Goal: Transaction & Acquisition: Download file/media

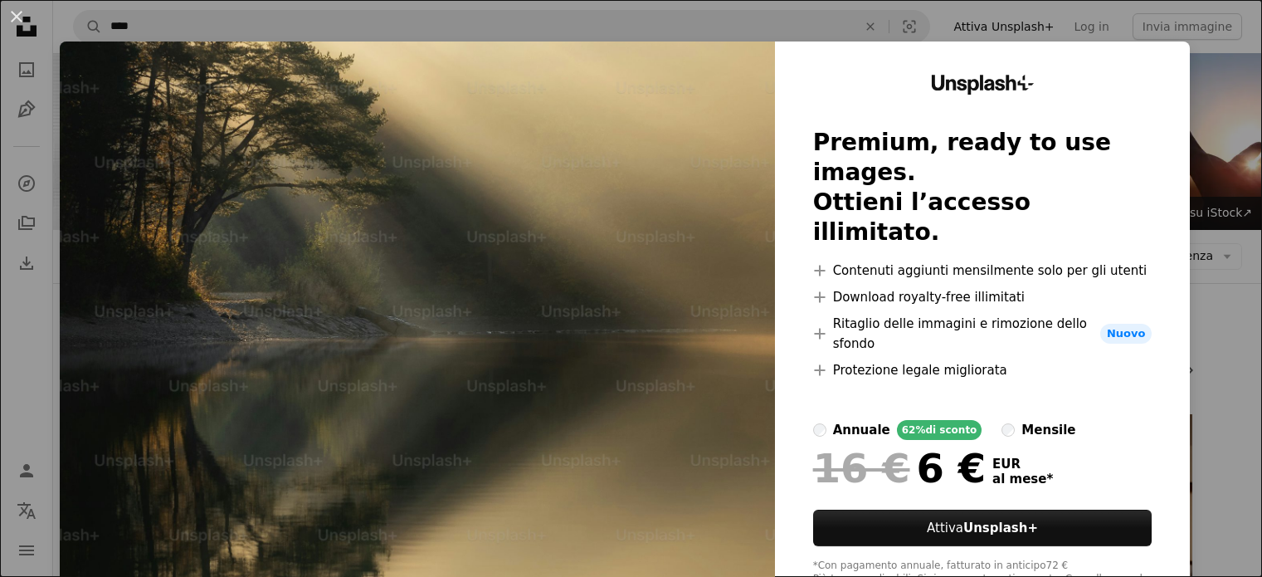
scroll to position [10145, 0]
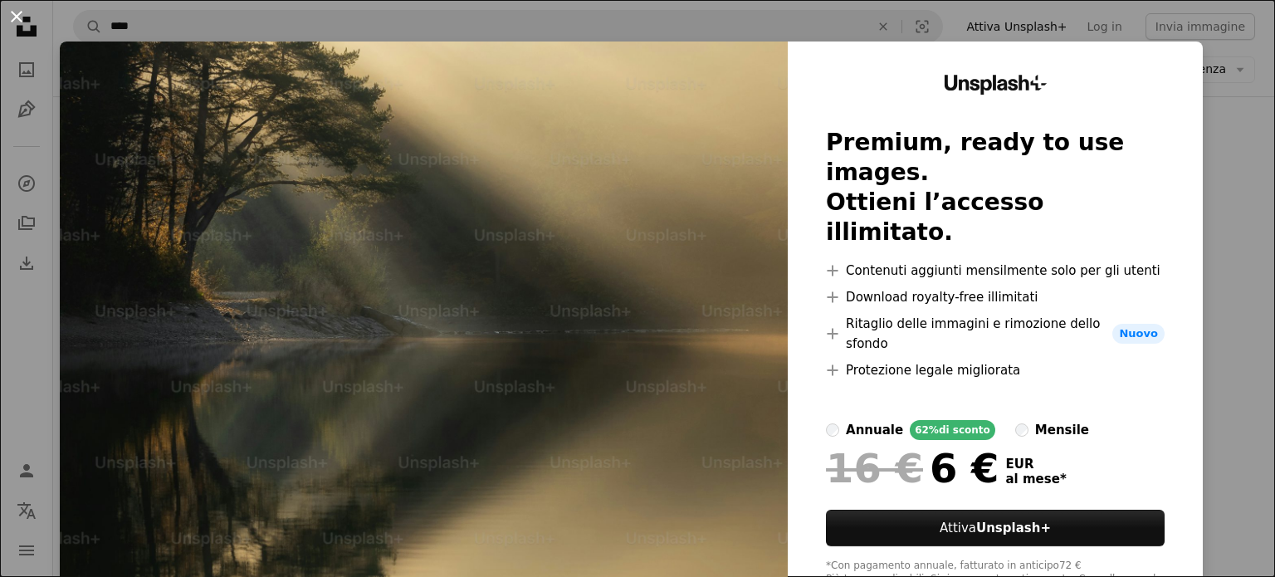
click at [13, 10] on button "An X shape" at bounding box center [17, 17] width 20 height 20
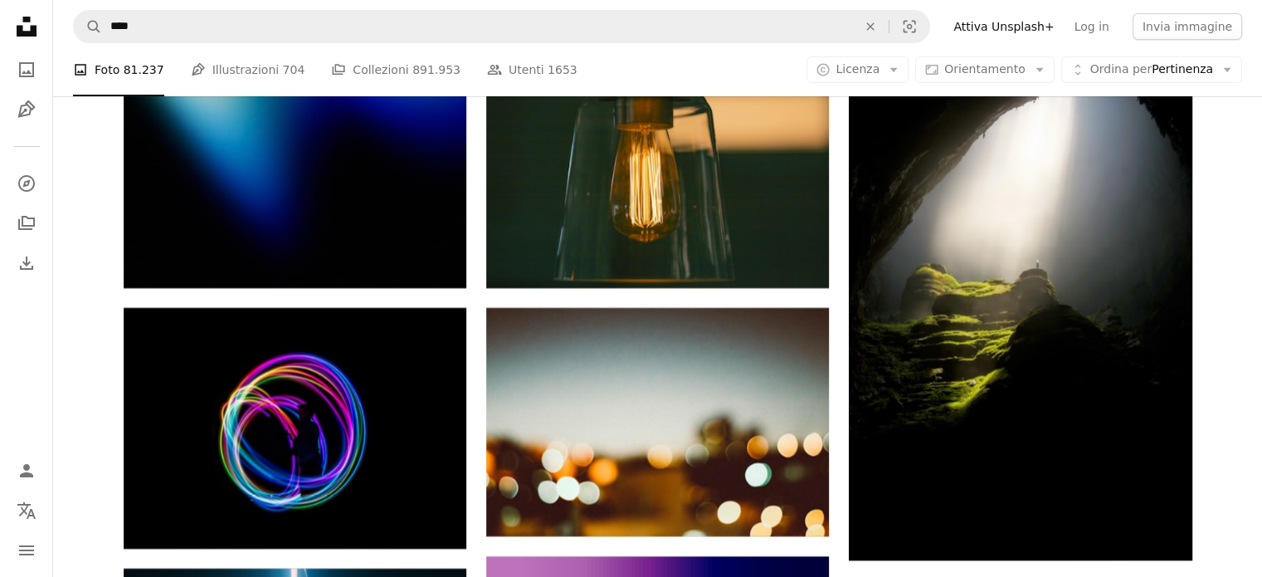
scroll to position [25168, 0]
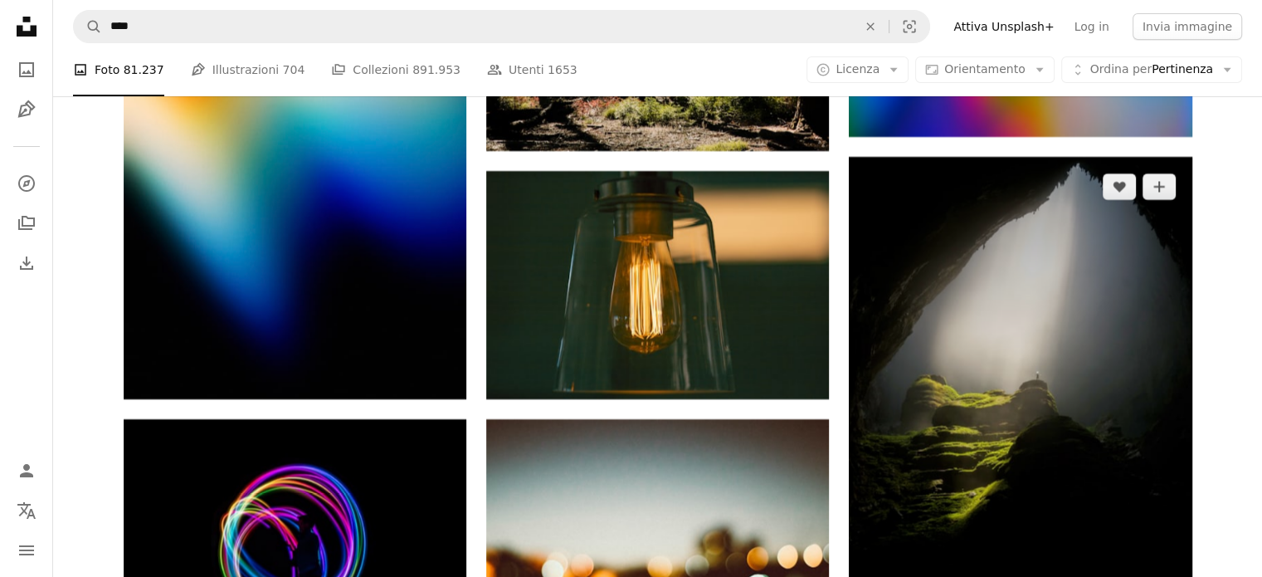
click at [966, 366] on img at bounding box center [1020, 414] width 343 height 515
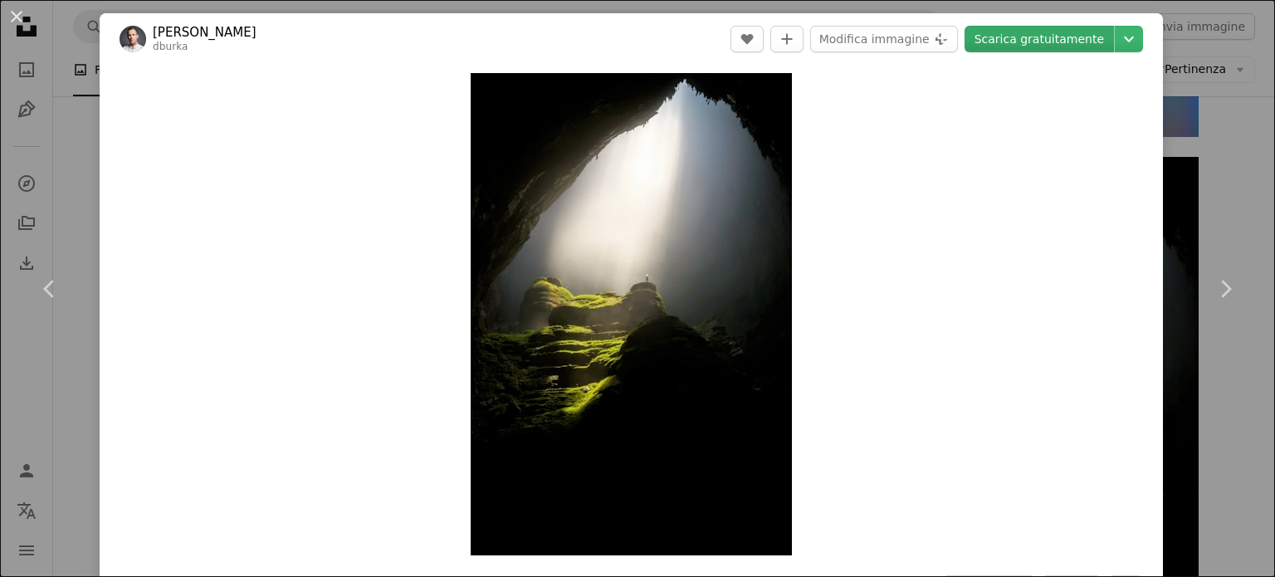
click at [1019, 37] on link "Scarica gratuitamente" at bounding box center [1038, 39] width 149 height 27
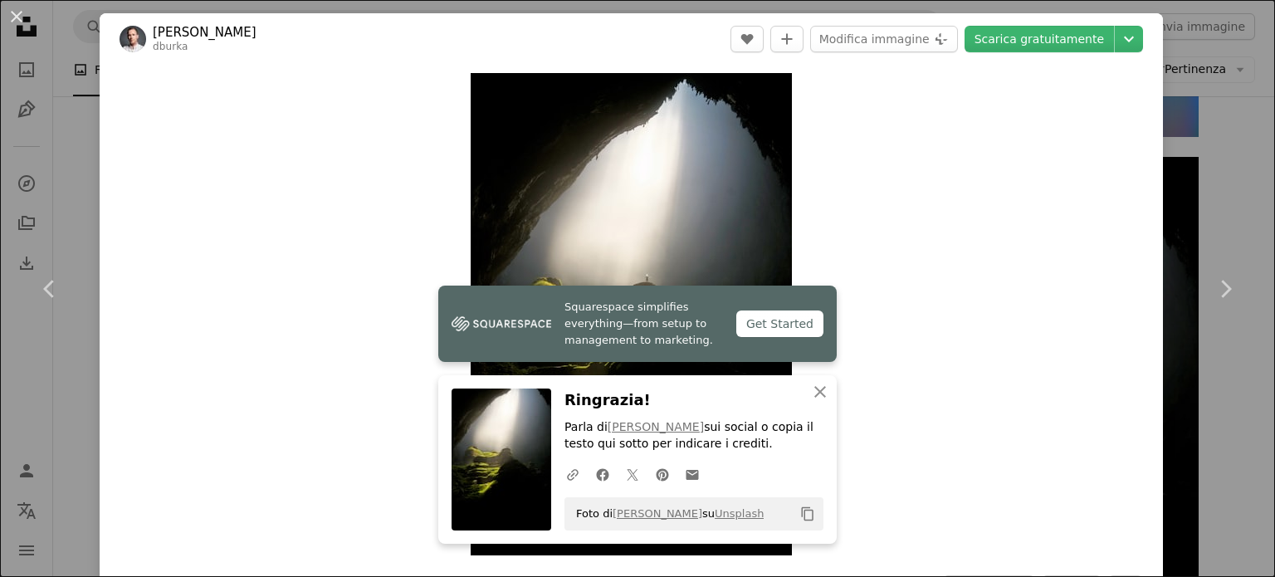
drag, startPoint x: 9, startPoint y: 12, endPoint x: 56, endPoint y: 29, distance: 50.1
click at [9, 12] on button "An X shape" at bounding box center [17, 17] width 20 height 20
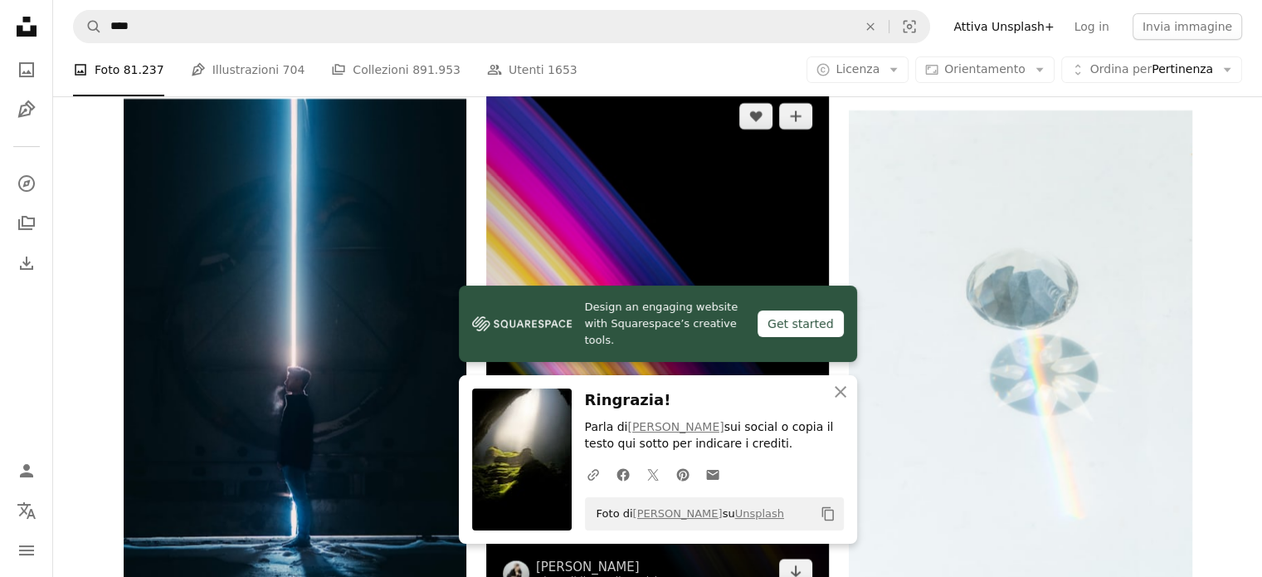
scroll to position [25915, 0]
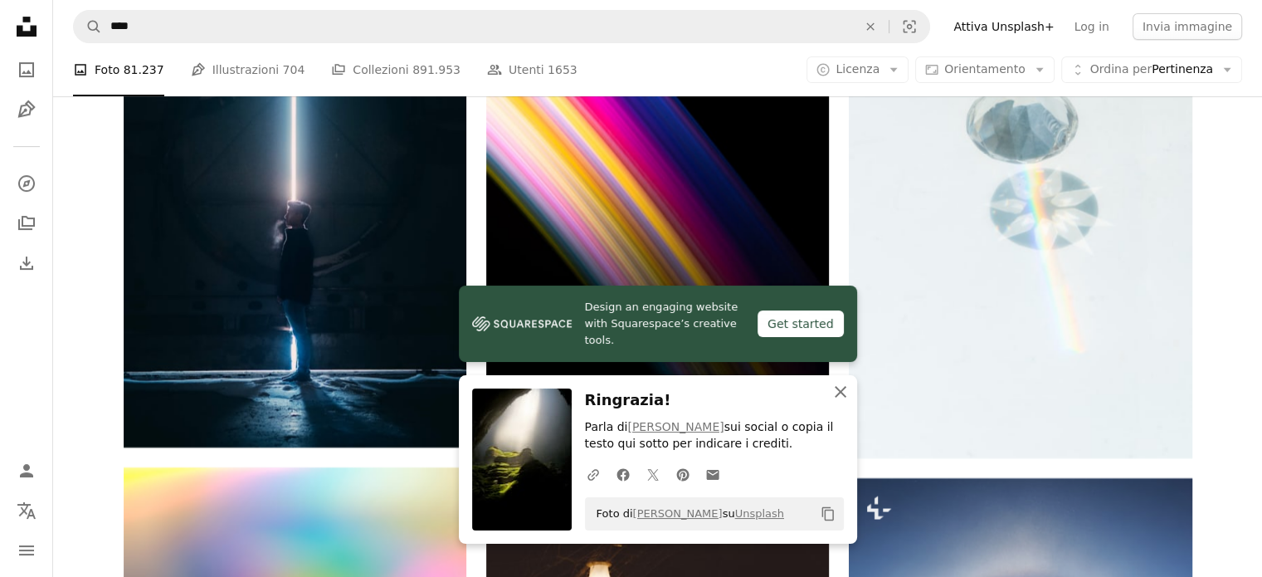
click at [833, 390] on icon "An X shape" at bounding box center [841, 392] width 20 height 20
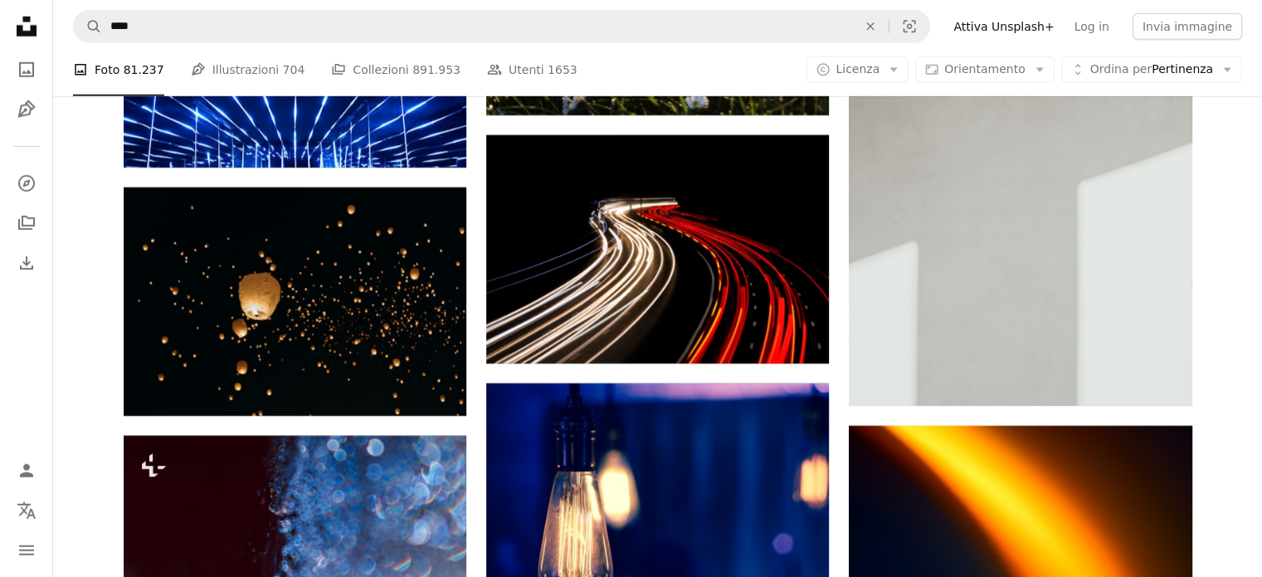
scroll to position [29567, 0]
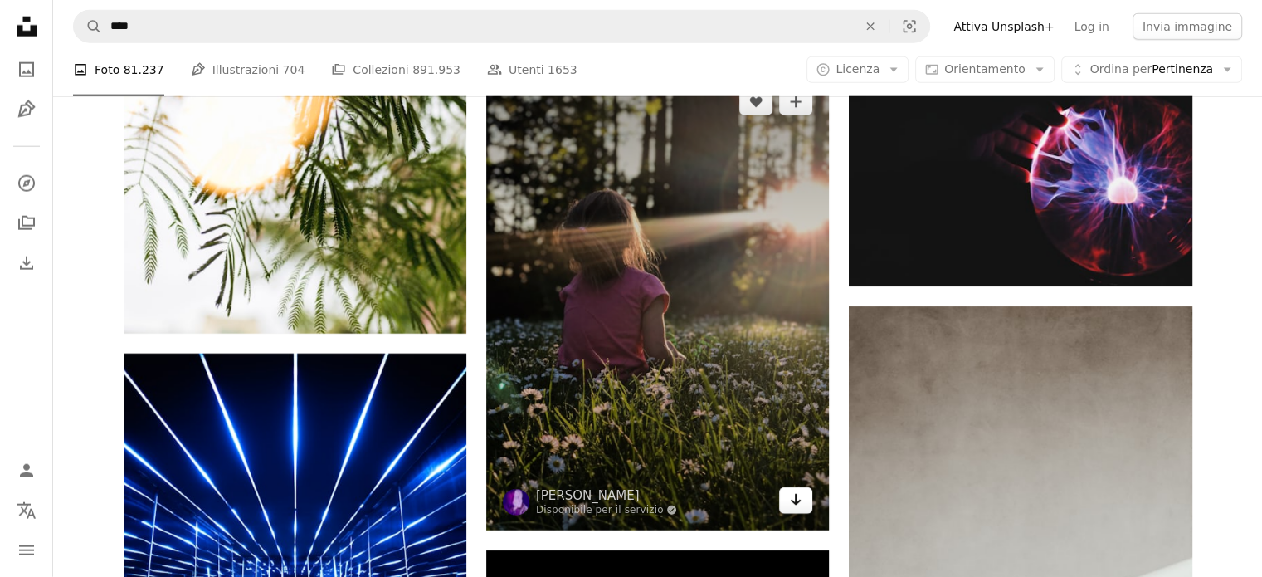
click at [792, 500] on icon "Download" at bounding box center [796, 500] width 11 height 12
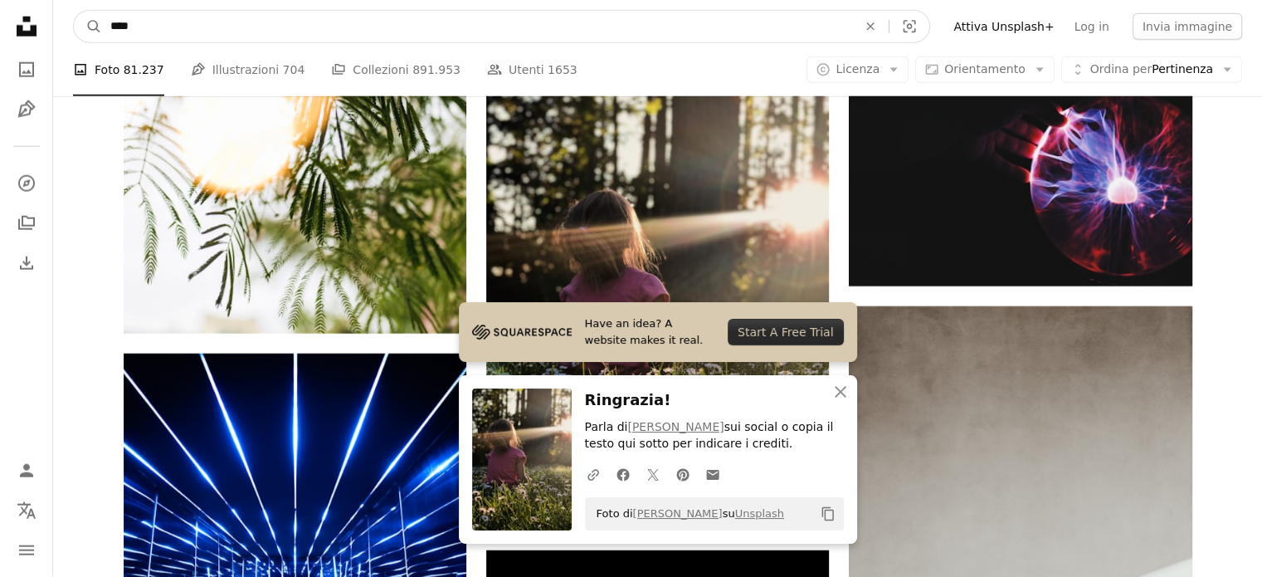
drag, startPoint x: 146, startPoint y: 24, endPoint x: 110, endPoint y: 24, distance: 36.5
click at [110, 24] on input "****" at bounding box center [477, 27] width 750 height 32
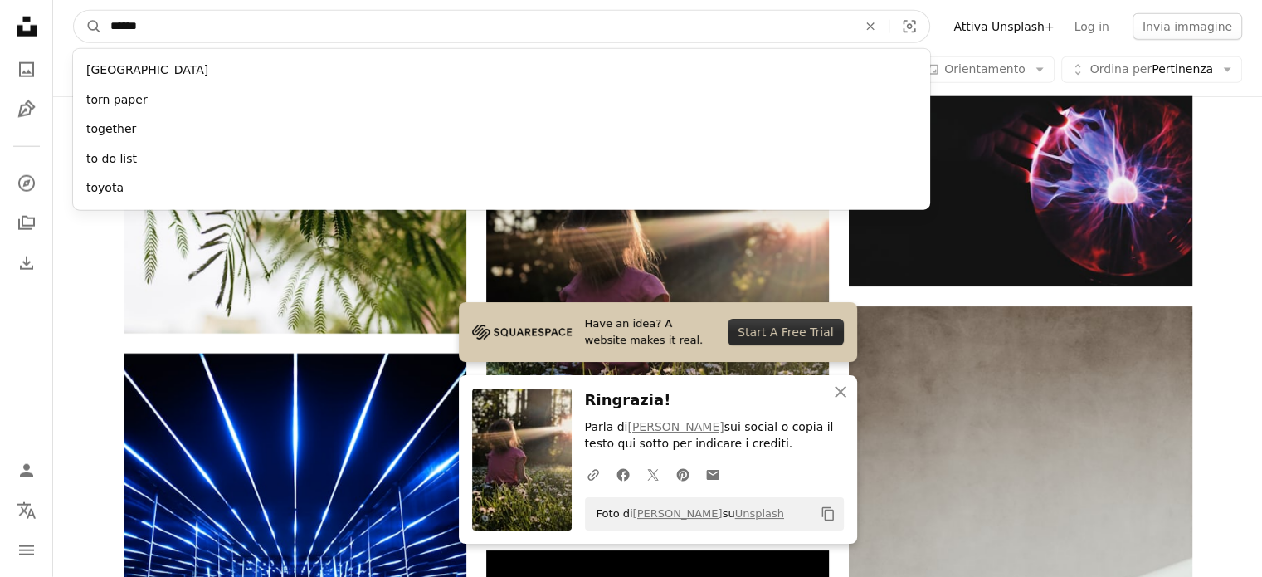
type input "*******"
click button "A magnifying glass" at bounding box center [88, 27] width 28 height 32
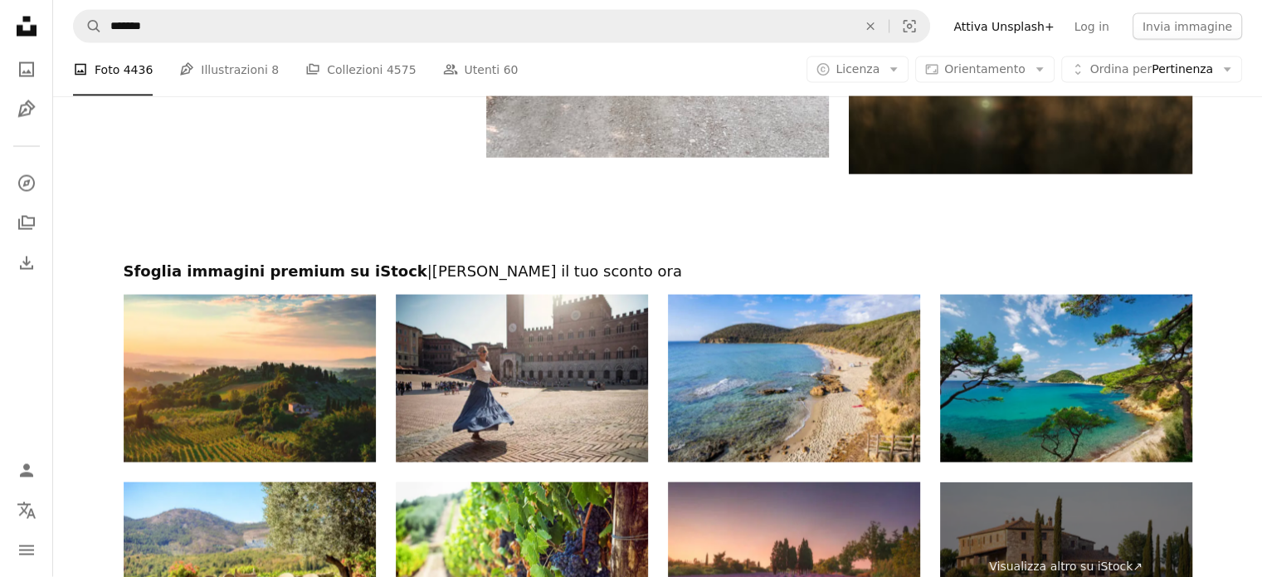
scroll to position [3787, 0]
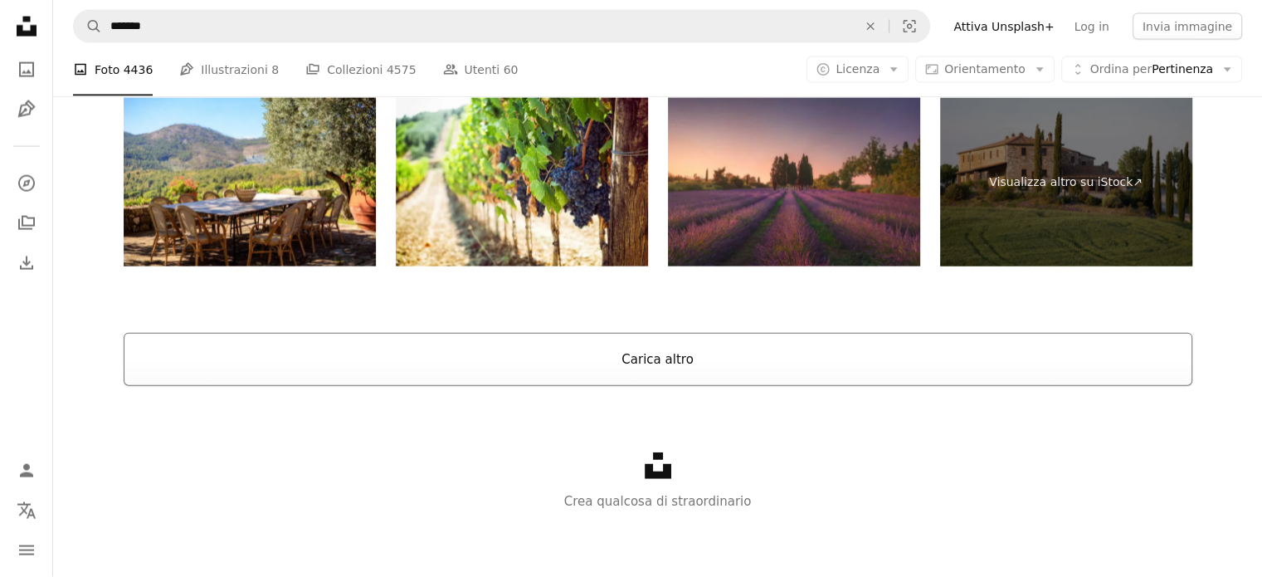
click at [630, 354] on button "Carica altro" at bounding box center [658, 359] width 1069 height 53
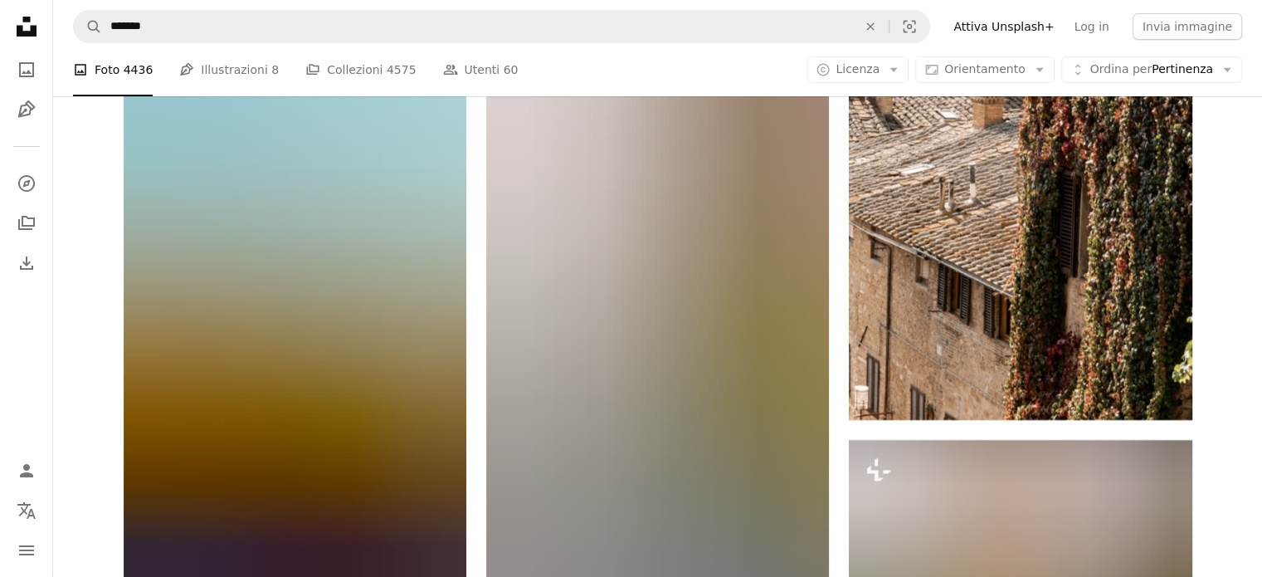
scroll to position [18848, 0]
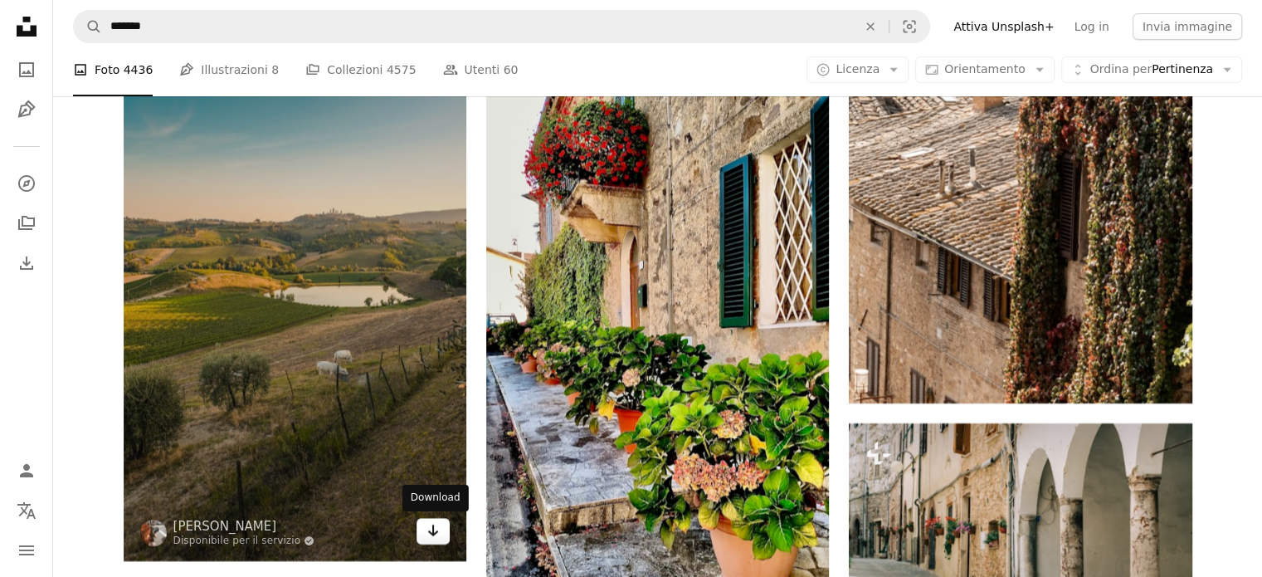
click at [434, 532] on icon "Download" at bounding box center [433, 531] width 11 height 12
